Goal: Information Seeking & Learning: Understand process/instructions

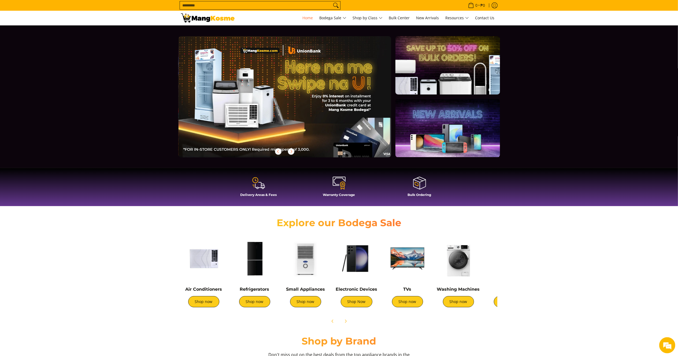
scroll to position [0, 656]
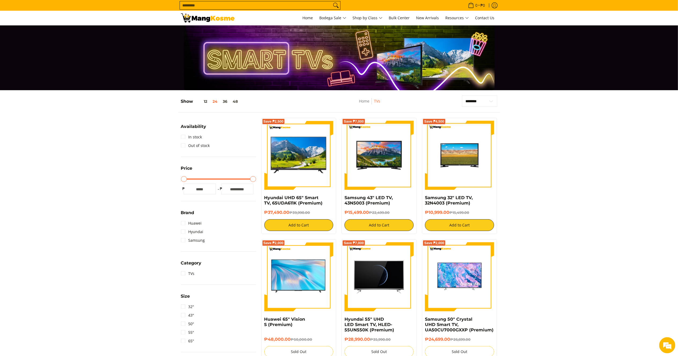
click at [270, 4] on input "Search..." at bounding box center [256, 5] width 152 height 8
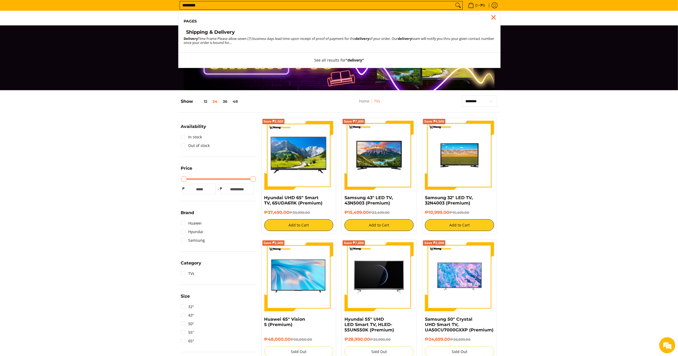
type input "********"
click at [199, 29] on h4 "Shipping & Delivery" at bounding box center [210, 32] width 49 height 6
